Goal: Transaction & Acquisition: Purchase product/service

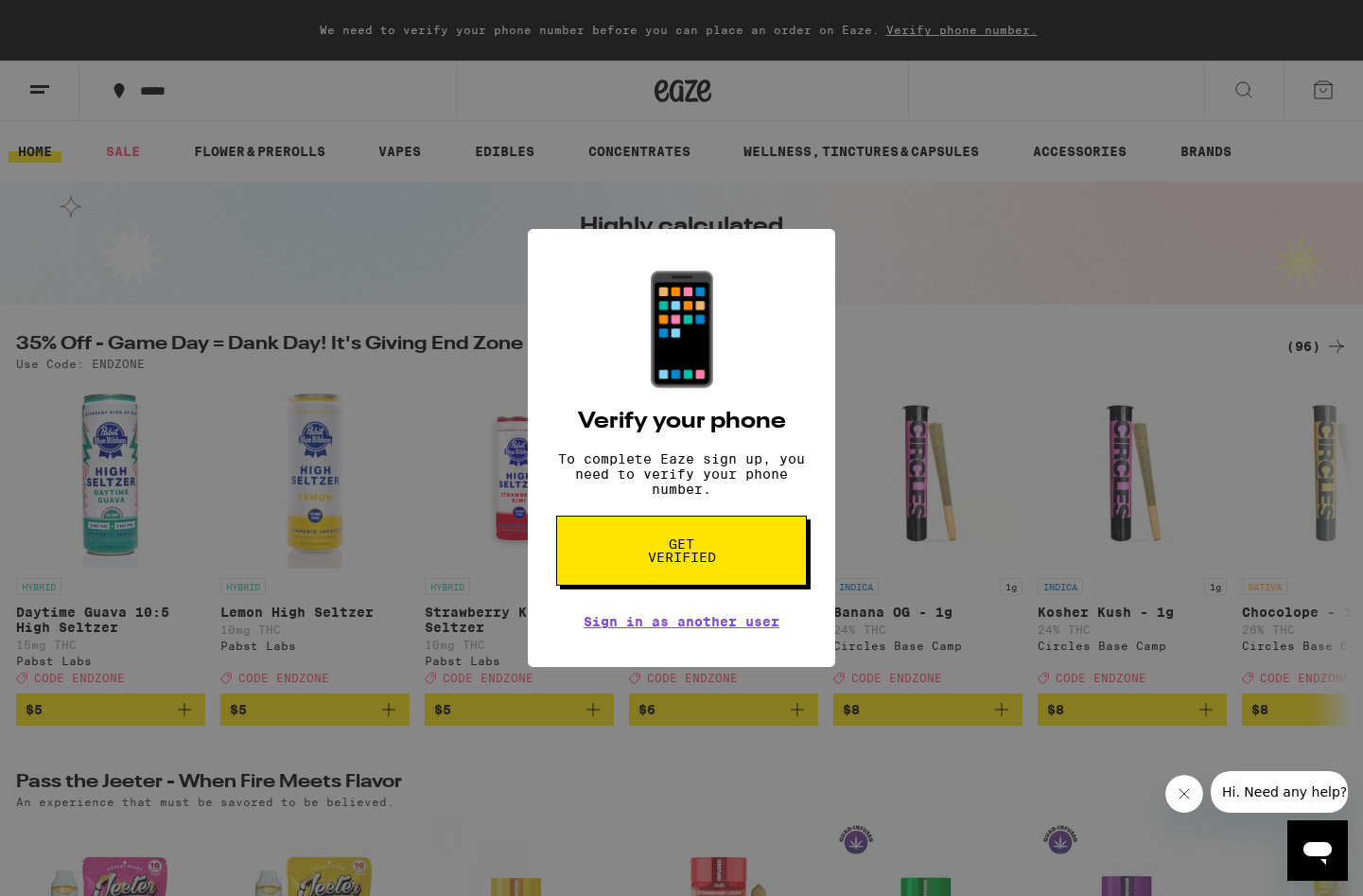
click at [717, 573] on button "Get verified" at bounding box center [682, 551] width 251 height 70
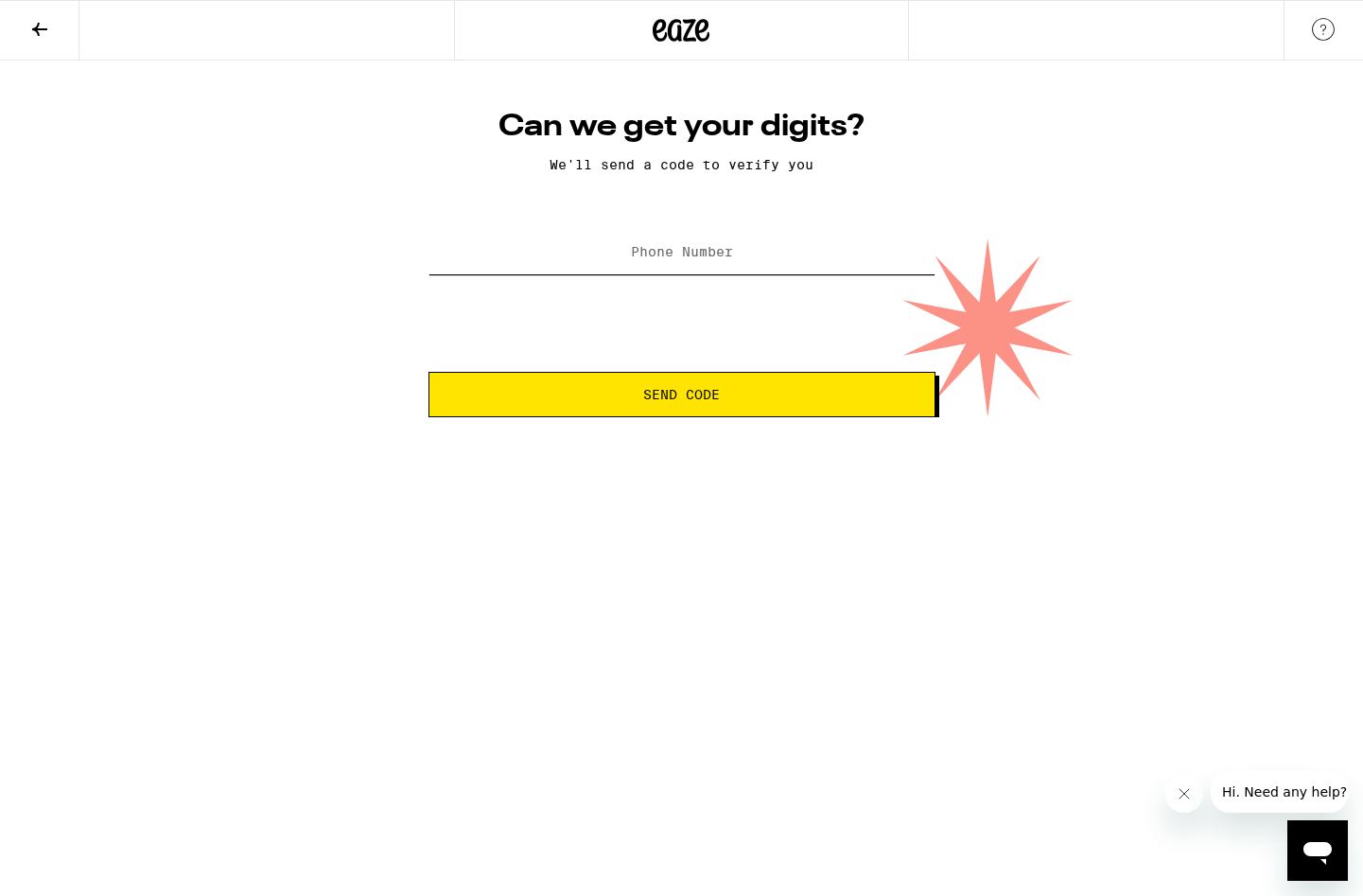
click at [674, 244] on input "Phone Number" at bounding box center [681, 253] width 507 height 43
drag, startPoint x: 748, startPoint y: 253, endPoint x: 675, endPoint y: 254, distance: 73.0
click at [675, 254] on input "[PHONE_NUMBER]" at bounding box center [681, 253] width 507 height 43
type input "[PHONE_NUMBER]"
click at [697, 401] on span "Send Code" at bounding box center [681, 394] width 77 height 13
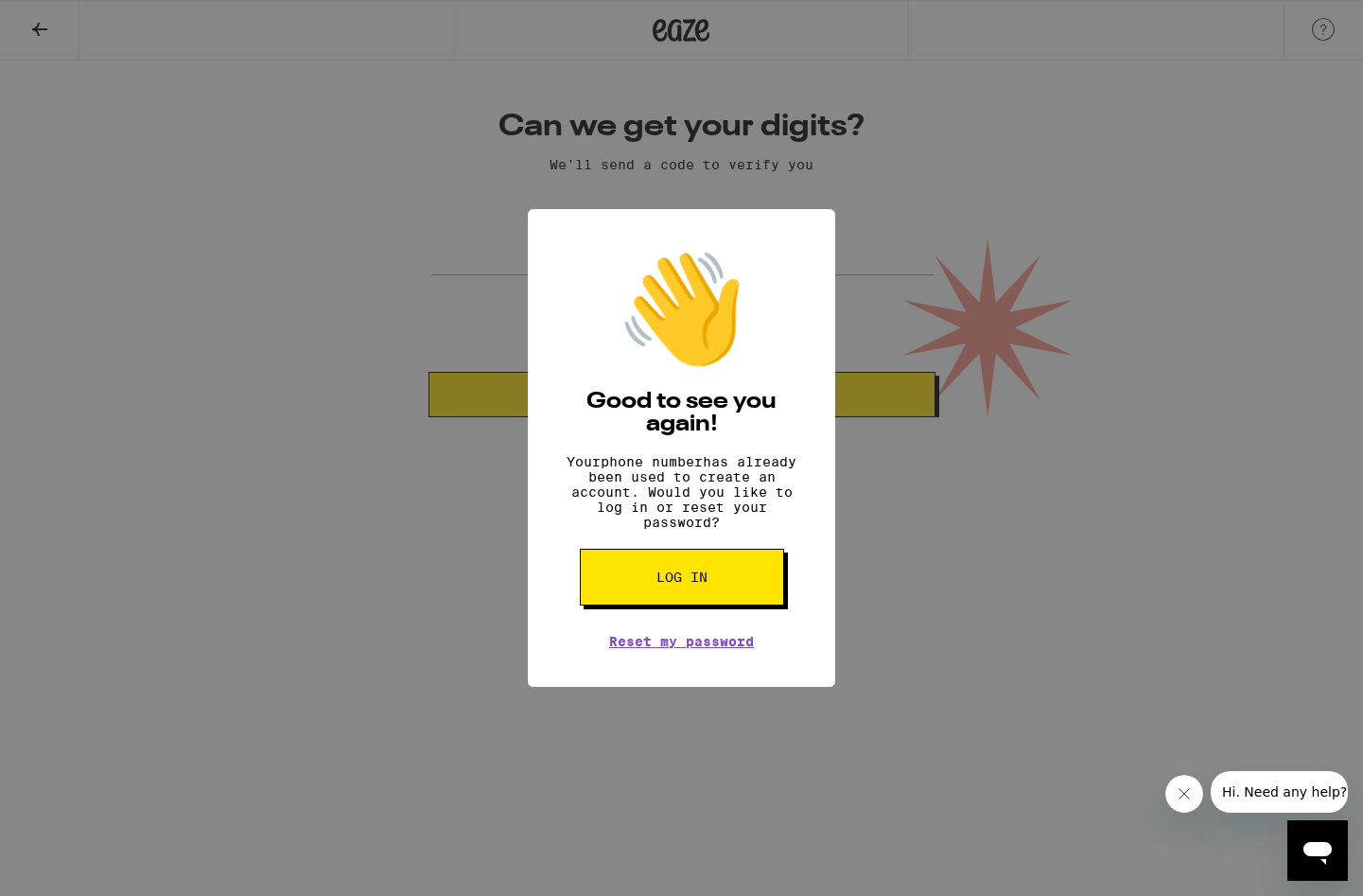
click at [741, 602] on button "Log in" at bounding box center [681, 576] width 204 height 57
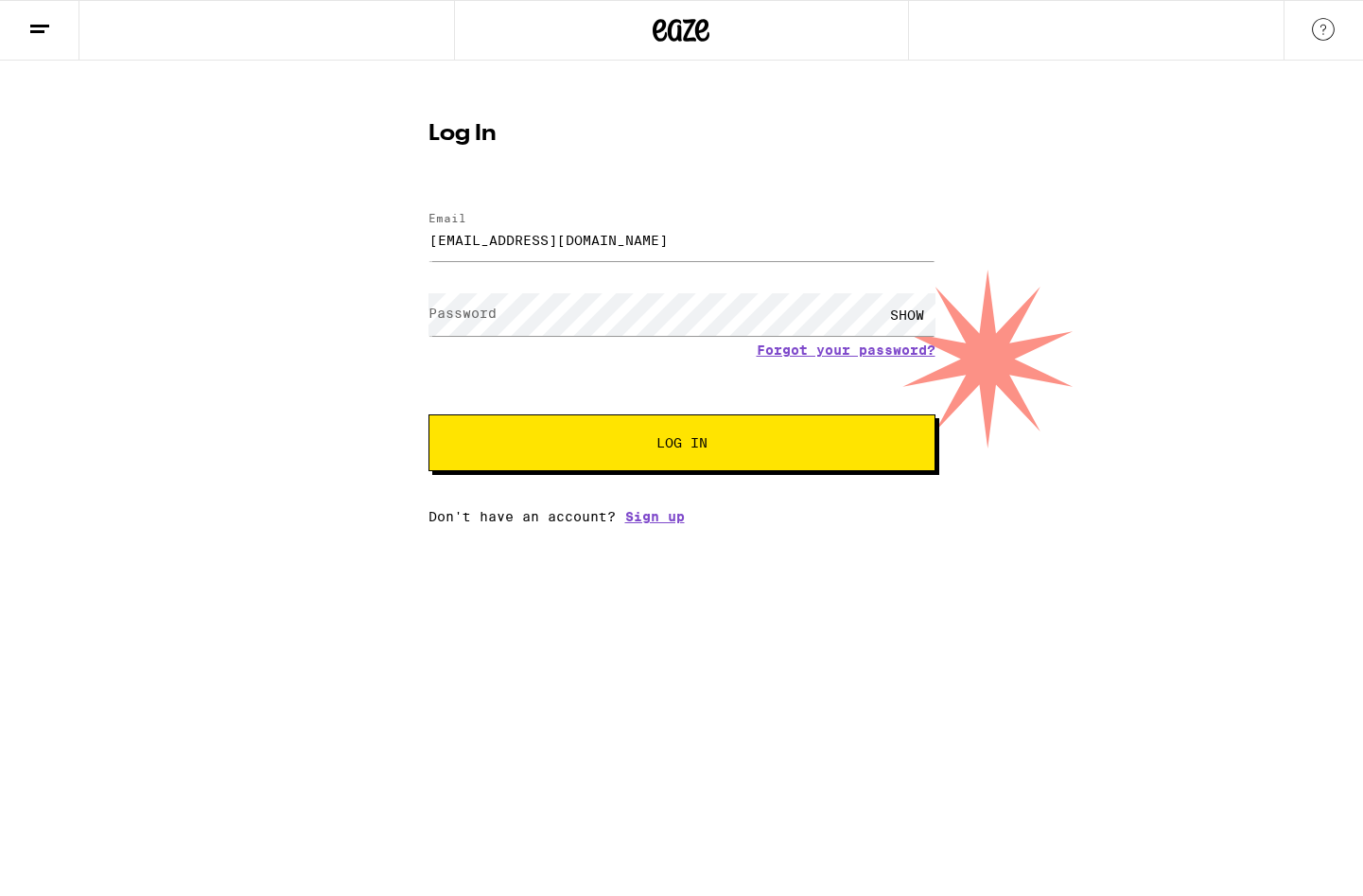
type input "[EMAIL_ADDRESS][DOMAIN_NAME]"
click at [681, 445] on button "Log In" at bounding box center [681, 442] width 507 height 57
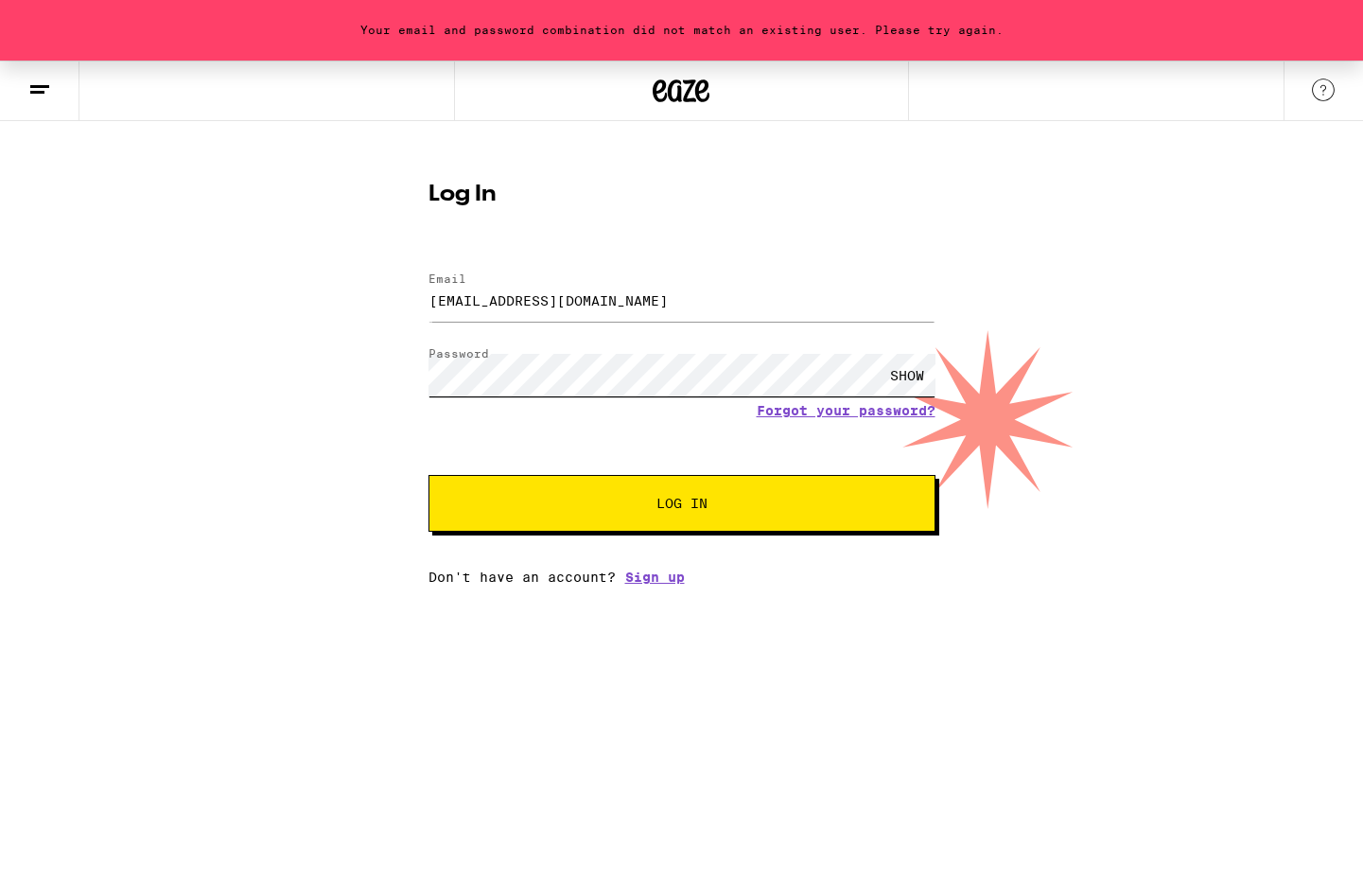
click at [404, 377] on div "Your email and password combination did not match an existing user. Please try …" at bounding box center [681, 323] width 1363 height 524
click at [681, 505] on button "Log In" at bounding box center [681, 503] width 507 height 57
click at [907, 372] on div "SHOW" at bounding box center [907, 374] width 57 height 43
click at [681, 505] on button "Log In" at bounding box center [681, 503] width 507 height 57
